Goal: Information Seeking & Learning: Learn about a topic

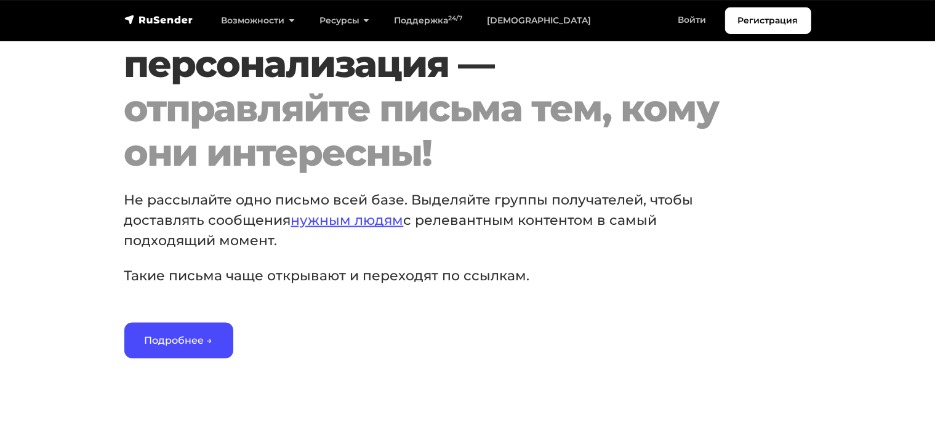
scroll to position [2145, 0]
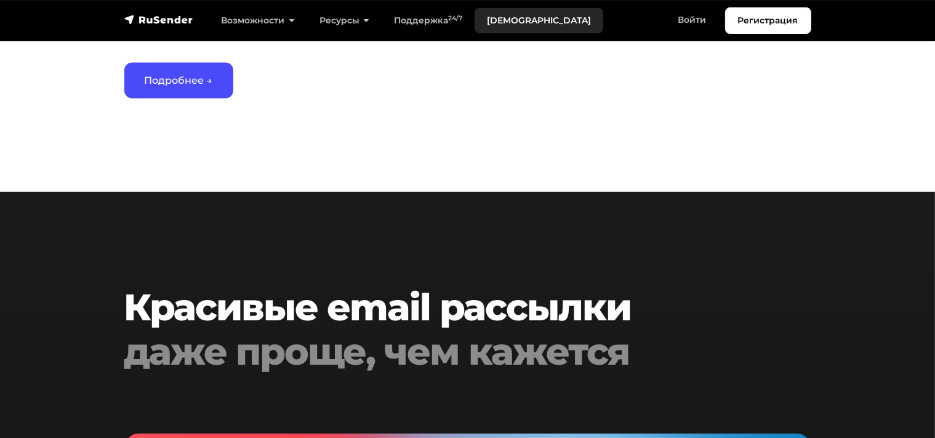
click at [499, 22] on link "[DEMOGRAPHIC_DATA]" at bounding box center [539, 20] width 129 height 25
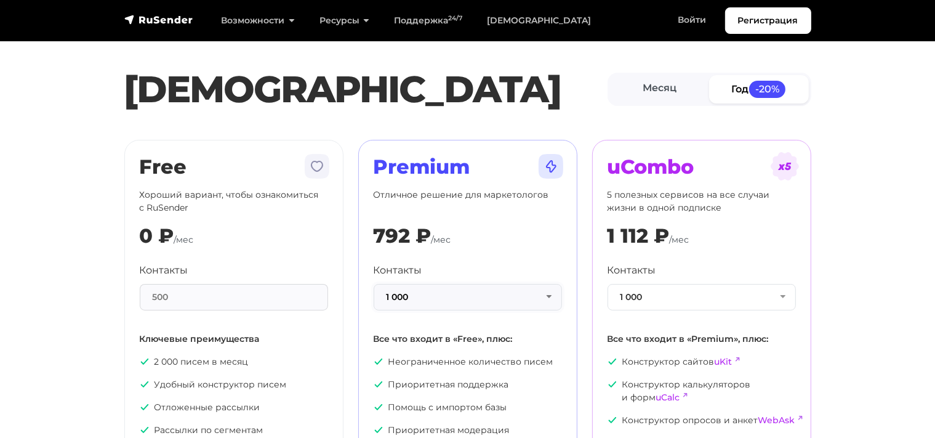
click at [524, 297] on button "1 000" at bounding box center [468, 297] width 188 height 26
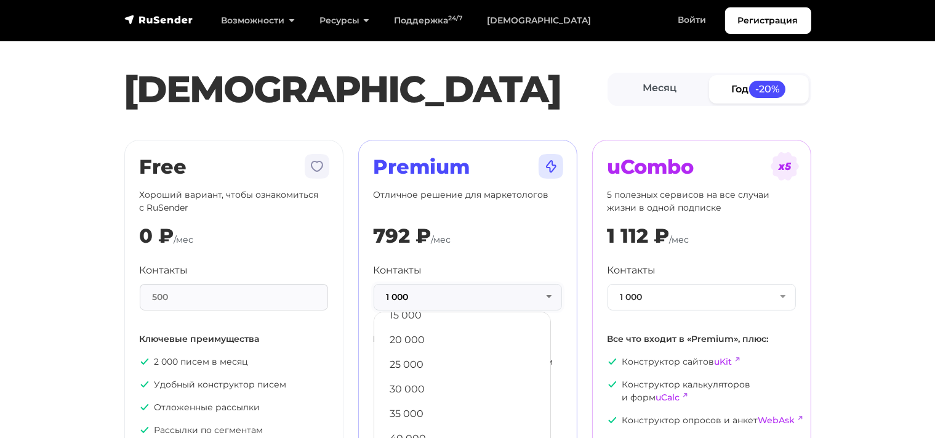
scroll to position [283, 0]
click at [462, 406] on link "50 000" at bounding box center [463, 417] width 164 height 25
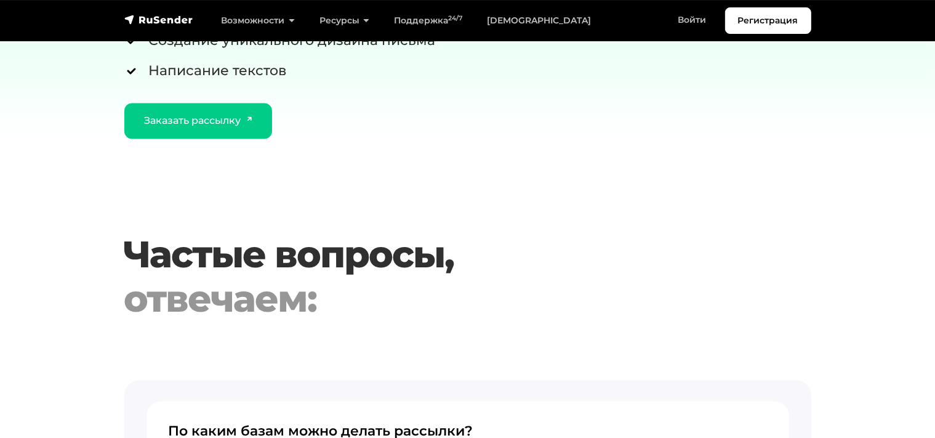
scroll to position [2665, 0]
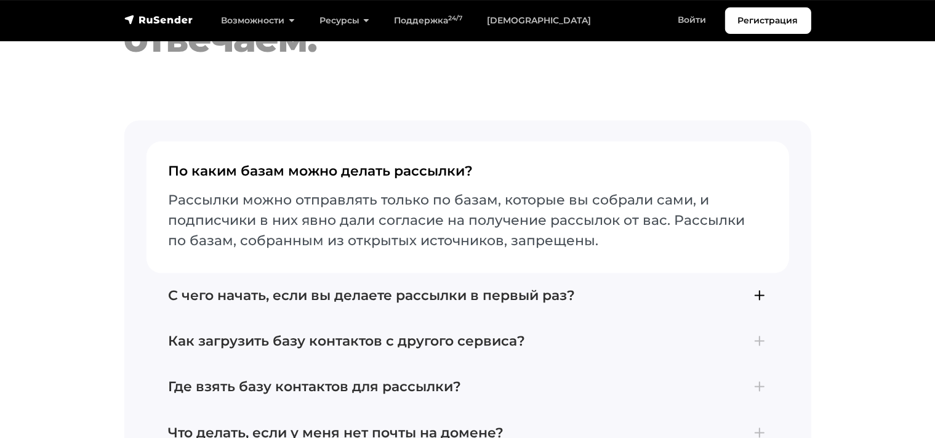
click at [447, 288] on h4 "С чего начать, если вы делаете рассылки в первый раз?" at bounding box center [468, 296] width 598 height 16
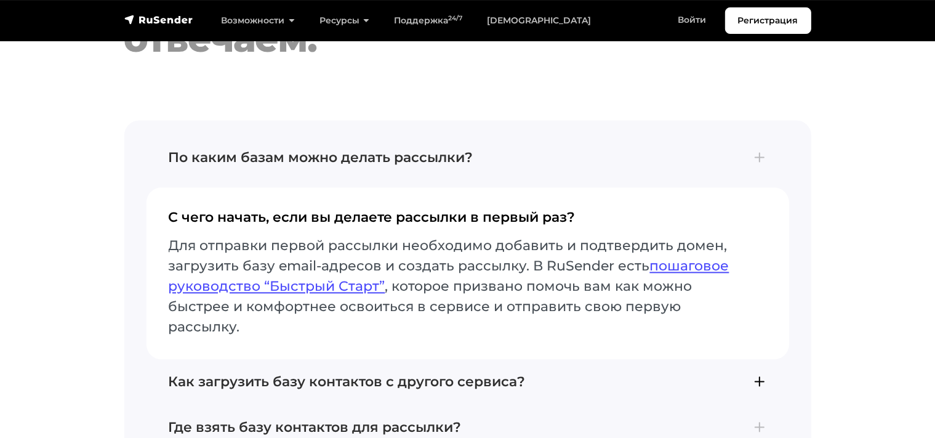
click at [427, 359] on button "Как загрузить базу контактов с другого сервиса? Если вы ранее пользовались друг…" at bounding box center [468, 382] width 643 height 46
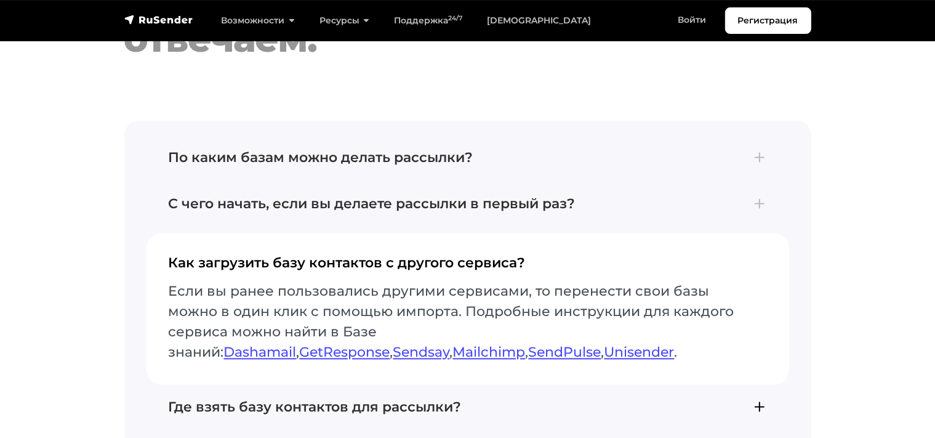
click at [394, 384] on button "Где взять базу контактов для рассылки? Отправлять почту можно тем, кто подтверд…" at bounding box center [468, 407] width 643 height 46
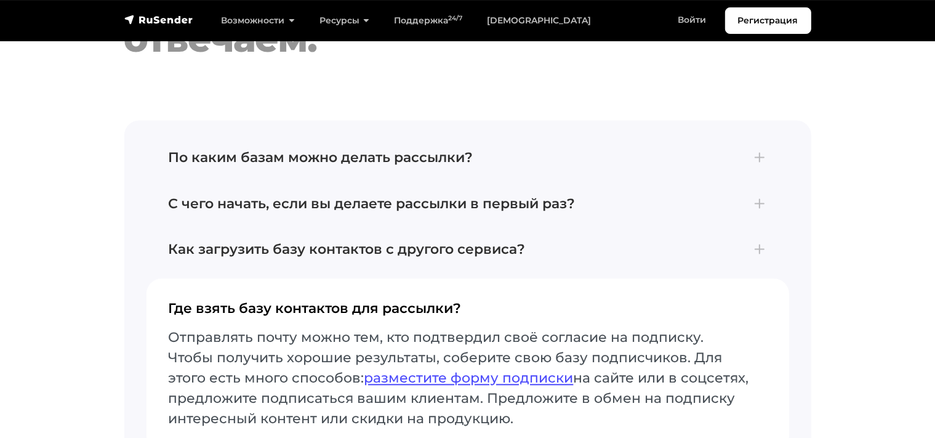
scroll to position [2795, 0]
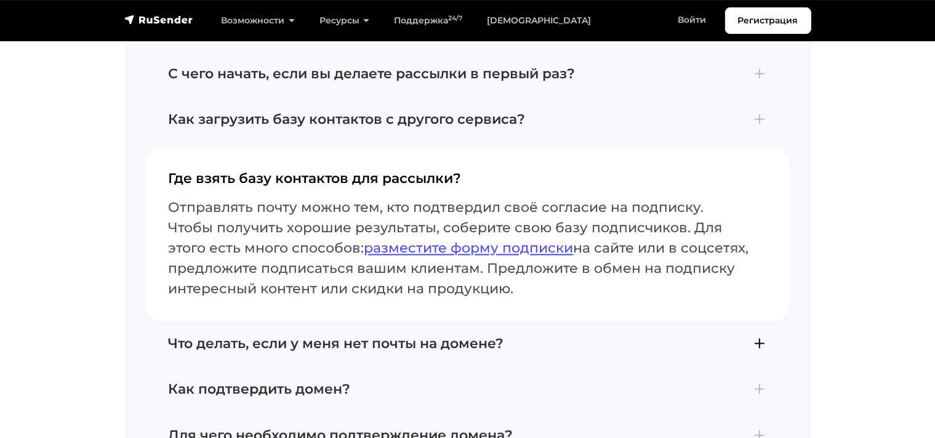
click at [405, 336] on h4 "Что делать, если у меня нет почты на домене?" at bounding box center [468, 344] width 598 height 16
